Goal: Use online tool/utility: Utilize a website feature to perform a specific function

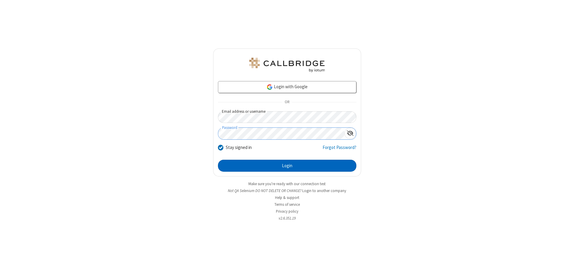
click at [287, 166] on button "Login" at bounding box center [287, 166] width 138 height 12
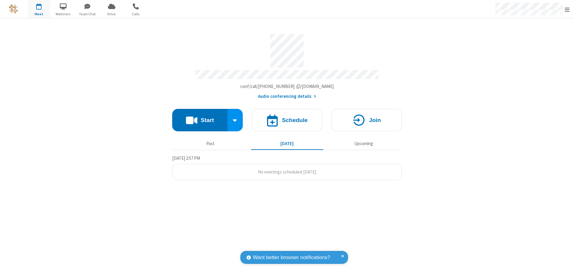
click at [200, 117] on button "Start" at bounding box center [199, 120] width 55 height 22
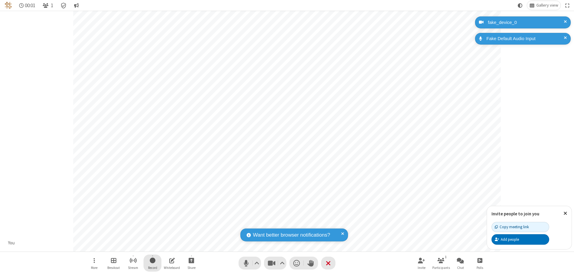
click at [153, 263] on span "Start recording" at bounding box center [153, 260] width 6 height 7
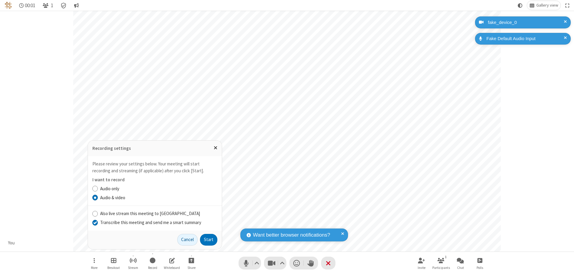
click at [95, 222] on input "Transcribe this meeting and send me a smart summary" at bounding box center [95, 222] width 6 height 6
click at [209, 240] on button "Start" at bounding box center [208, 240] width 17 height 12
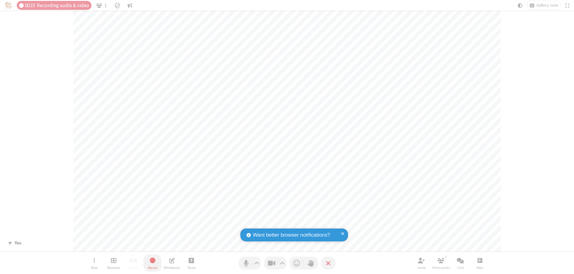
click at [153, 263] on span "Stop recording" at bounding box center [152, 260] width 7 height 7
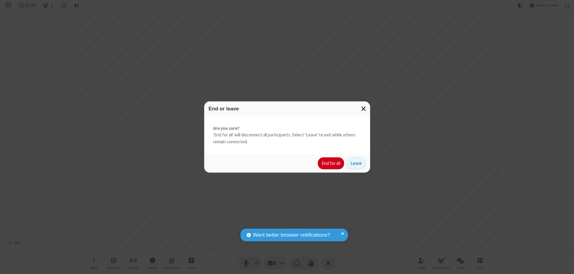
click at [331, 163] on button "End for all" at bounding box center [331, 163] width 26 height 12
